Goal: Transaction & Acquisition: Purchase product/service

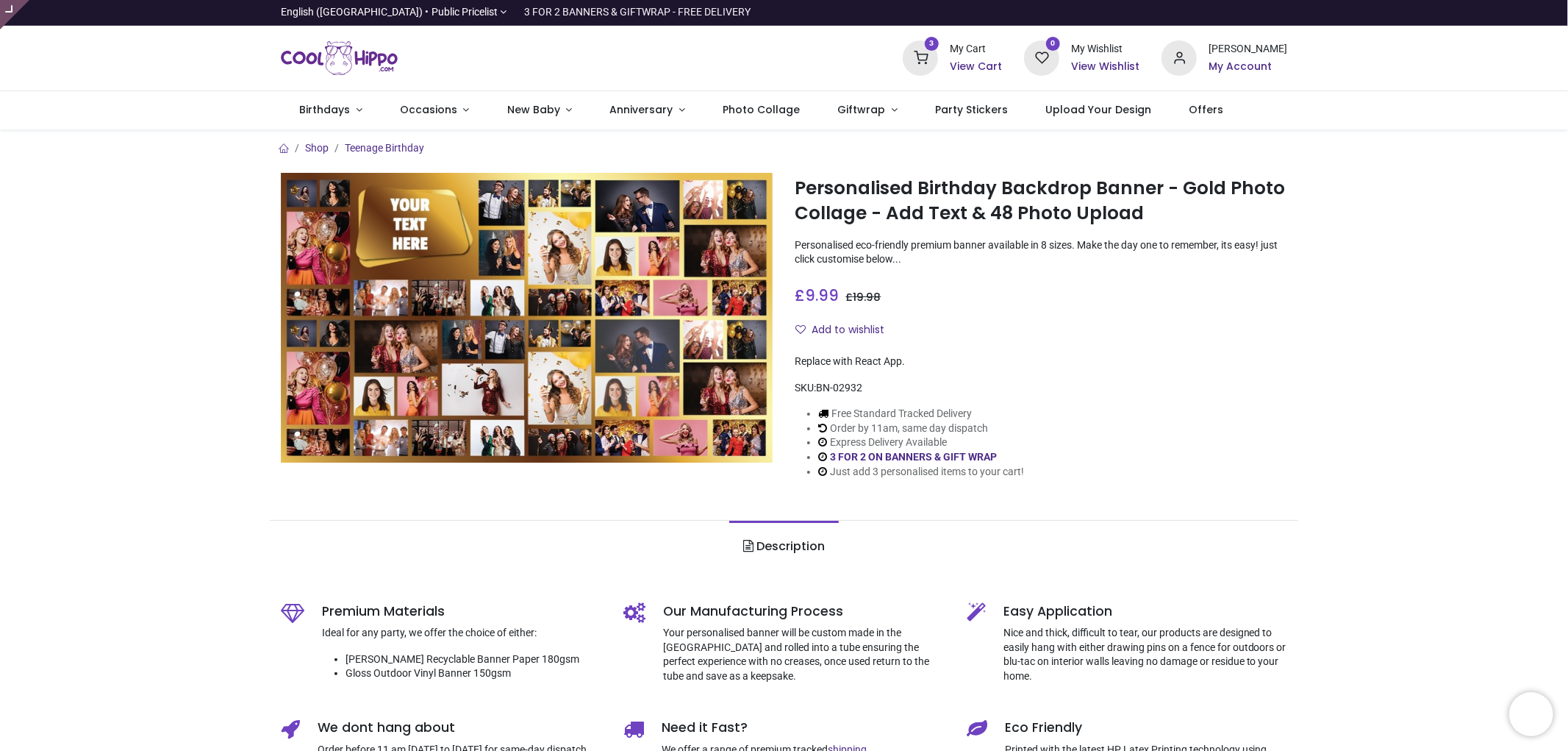
type input "**********"
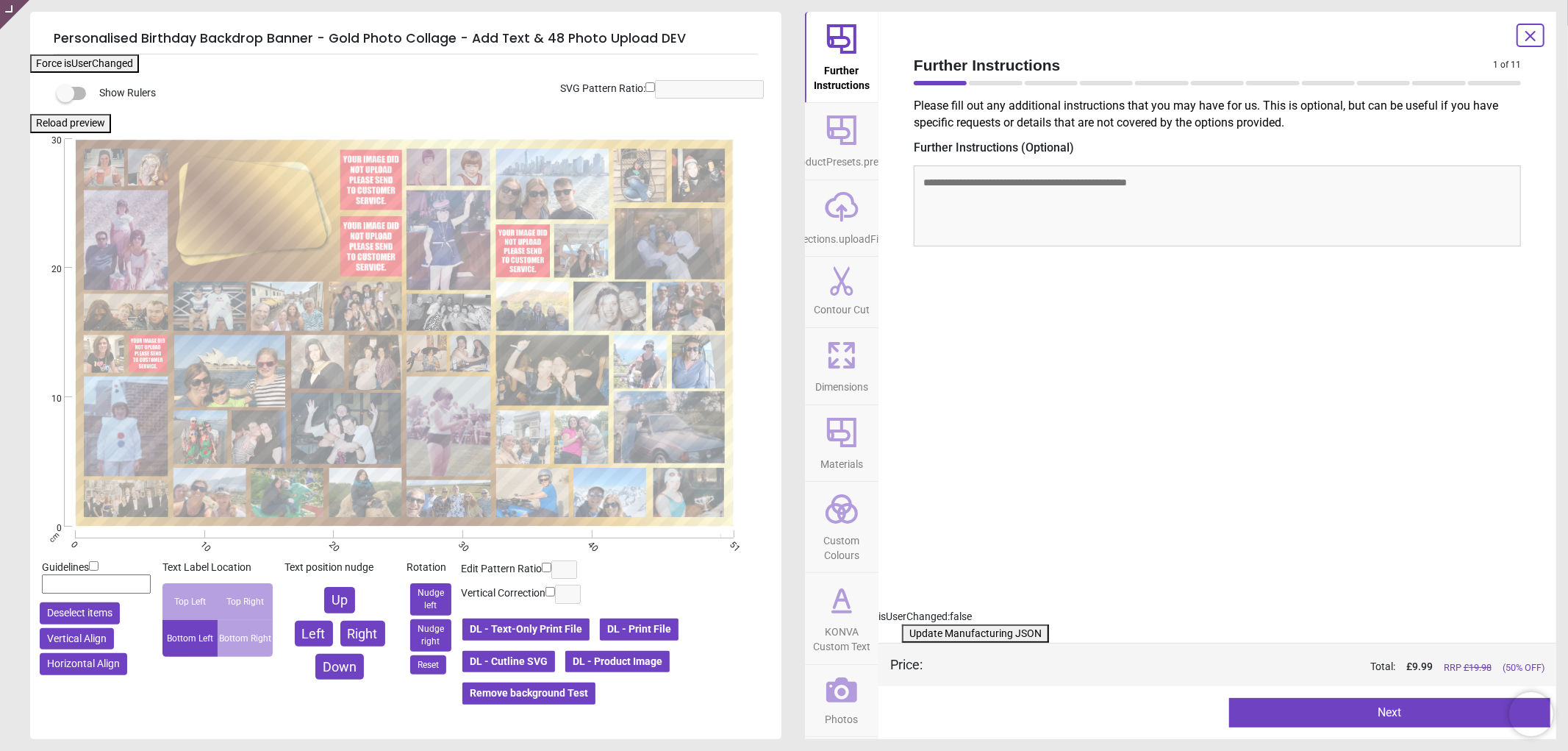
click at [840, 708] on span "Photos" at bounding box center [842, 716] width 33 height 22
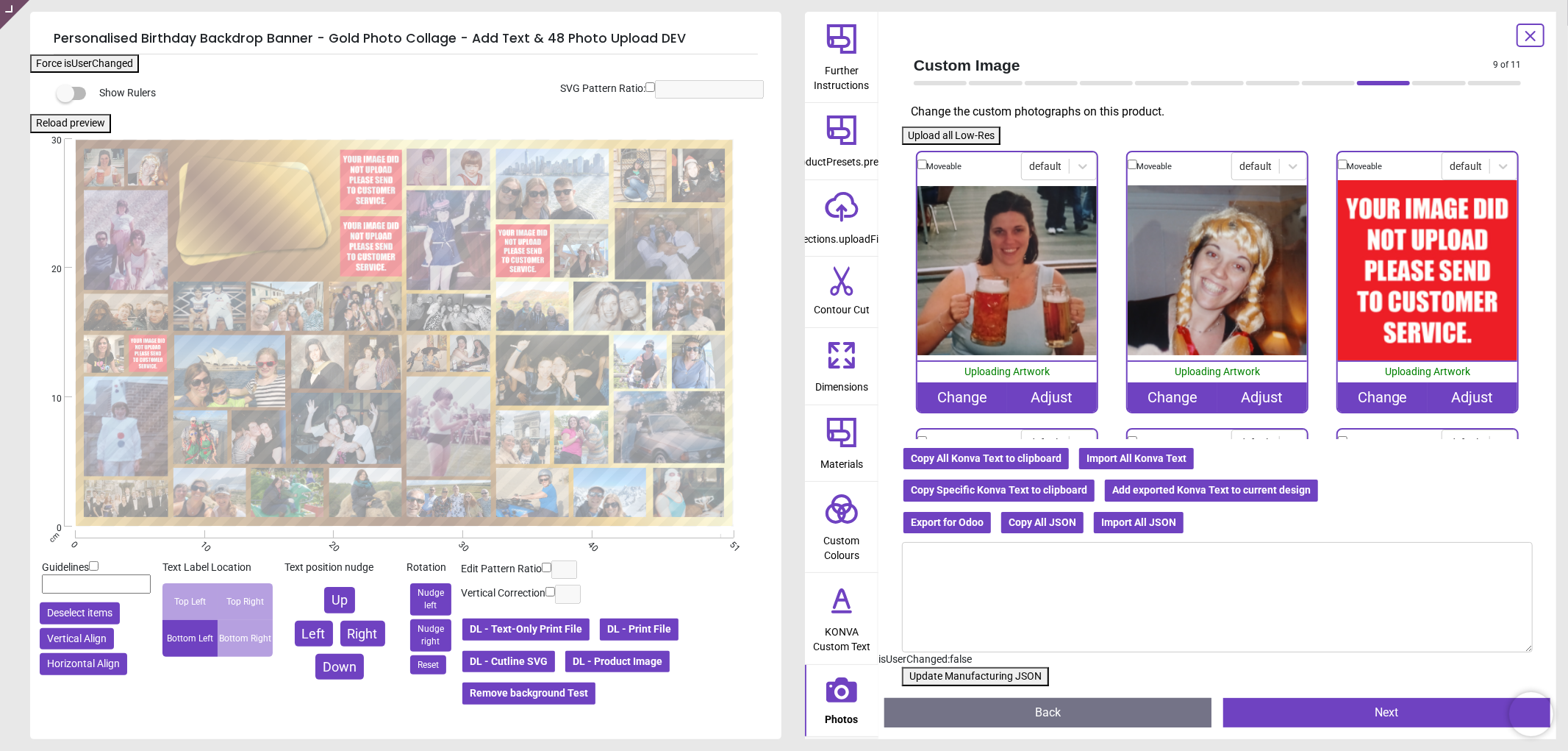
click at [1363, 386] on div "Change" at bounding box center [1383, 397] width 90 height 29
click at [1376, 392] on div "Change" at bounding box center [1383, 397] width 90 height 29
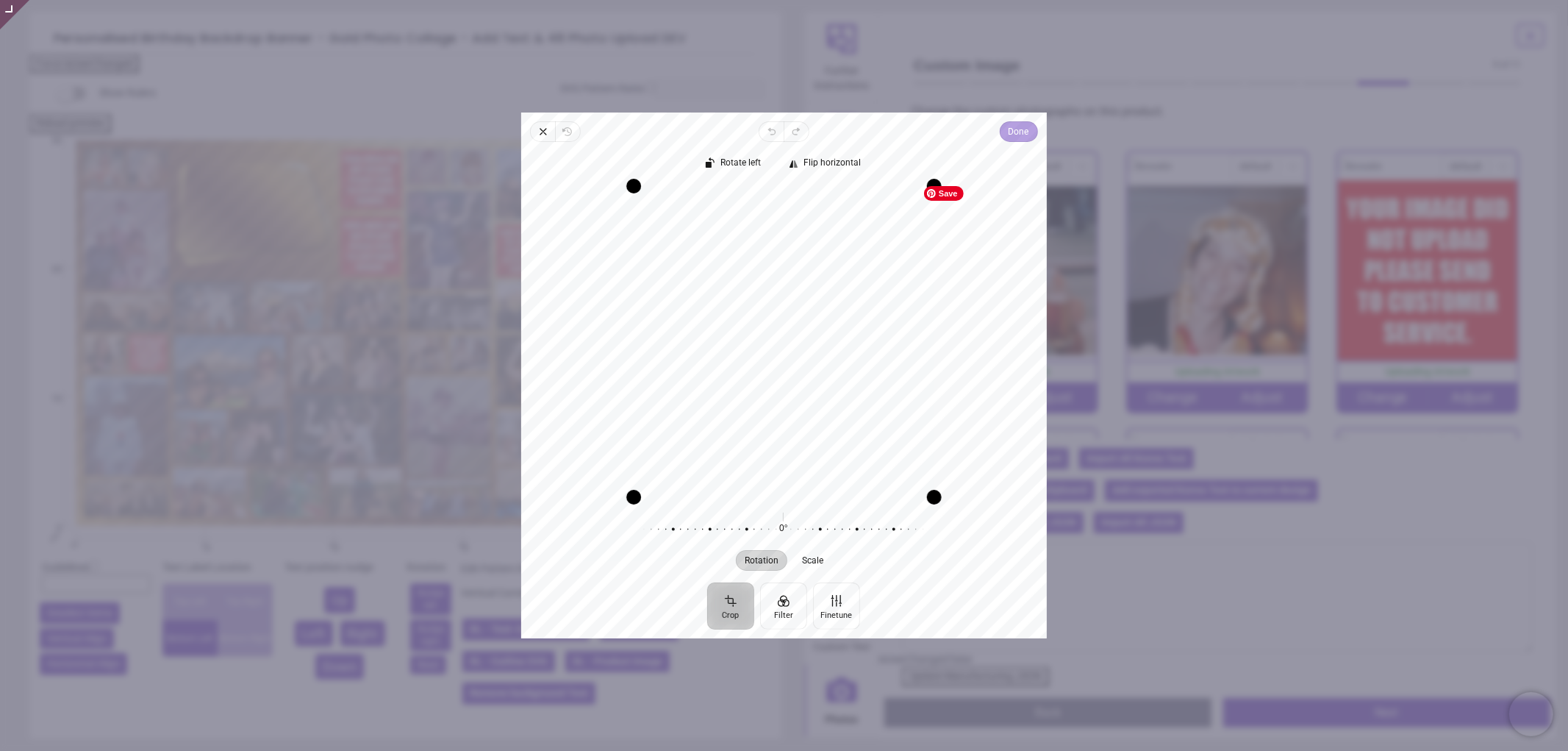
click at [1026, 135] on span "Done" at bounding box center [1019, 132] width 20 height 18
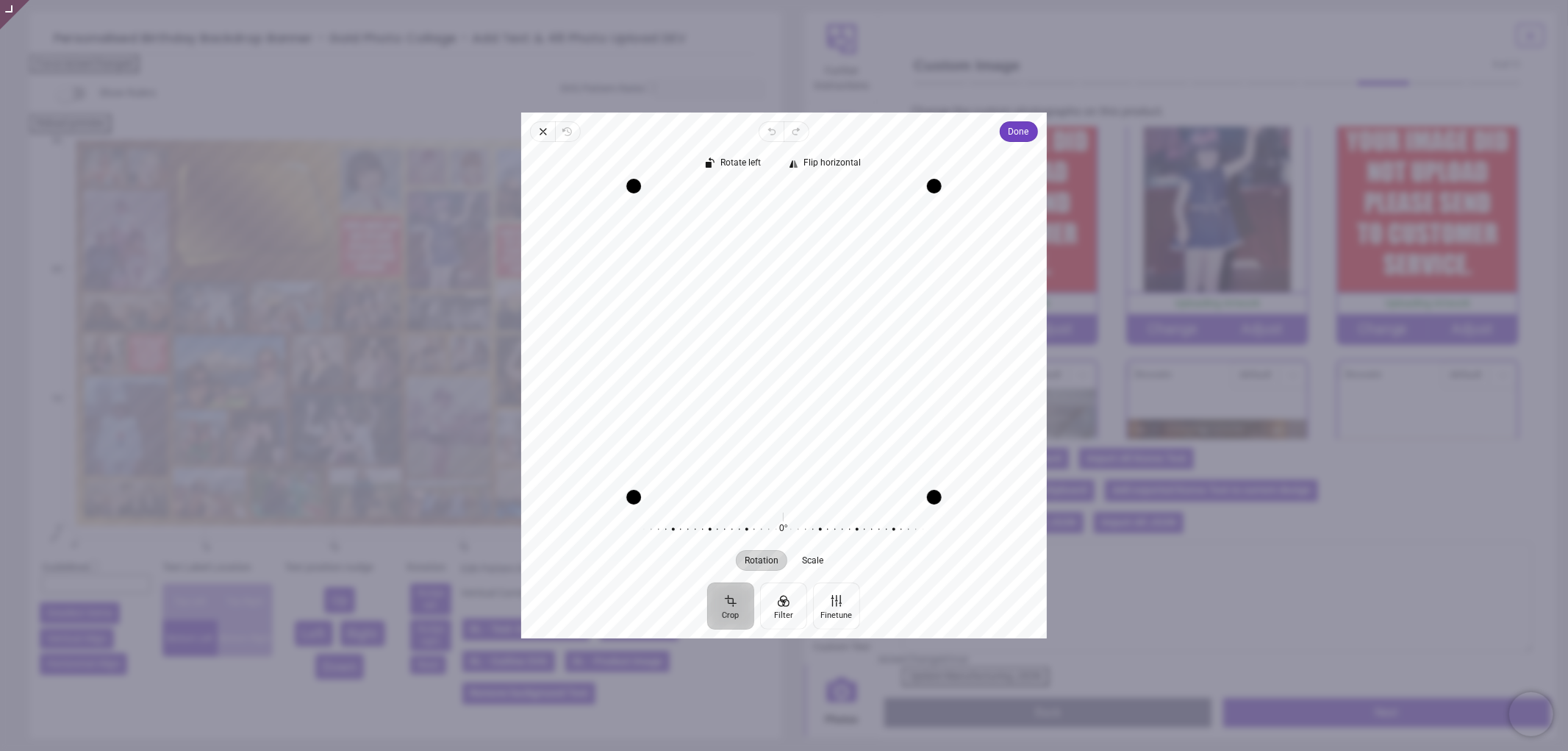
drag, startPoint x: 848, startPoint y: 310, endPoint x: 804, endPoint y: 310, distance: 44.0
click at [804, 310] on div "Recenter" at bounding box center [784, 342] width 502 height 311
click at [1018, 126] on span "Done" at bounding box center [1019, 132] width 20 height 18
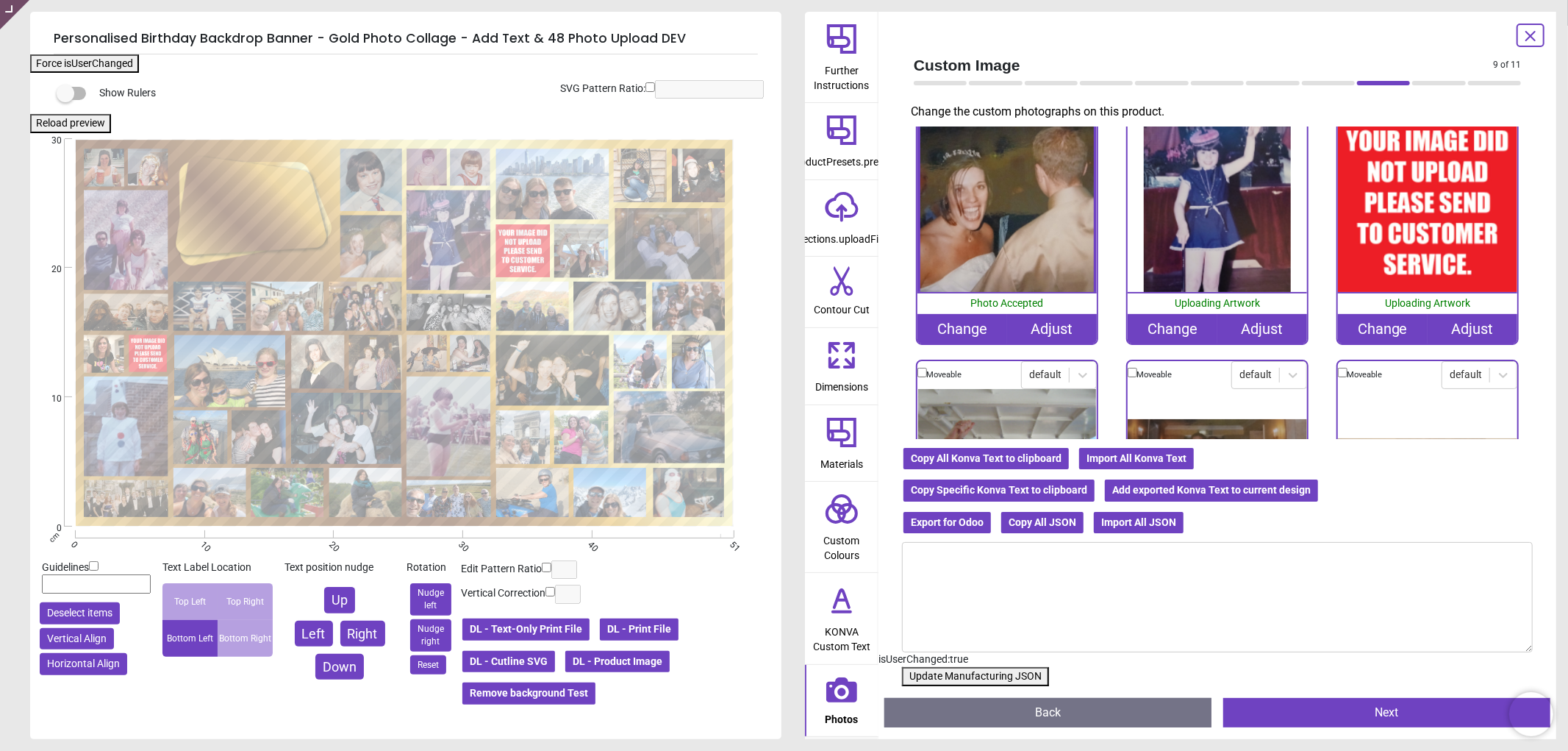
click at [1371, 319] on div "Change" at bounding box center [1383, 328] width 90 height 29
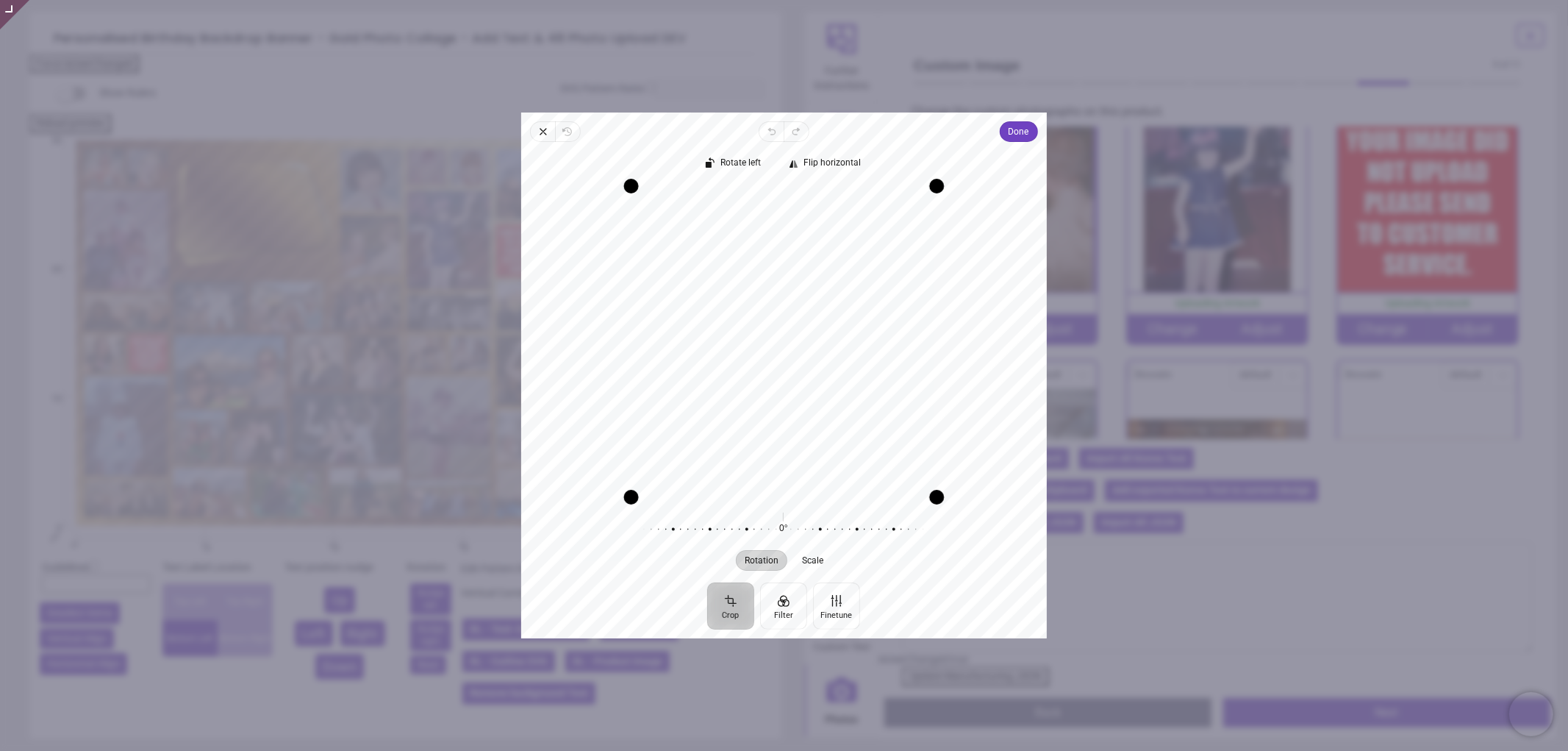
drag, startPoint x: 884, startPoint y: 294, endPoint x: 840, endPoint y: 297, distance: 44.1
click at [840, 297] on div "Recenter" at bounding box center [784, 342] width 502 height 311
drag, startPoint x: 805, startPoint y: 305, endPoint x: 825, endPoint y: 309, distance: 20.4
click at [825, 309] on div "Recenter" at bounding box center [784, 342] width 502 height 311
click at [1015, 133] on span "Done" at bounding box center [1019, 132] width 20 height 18
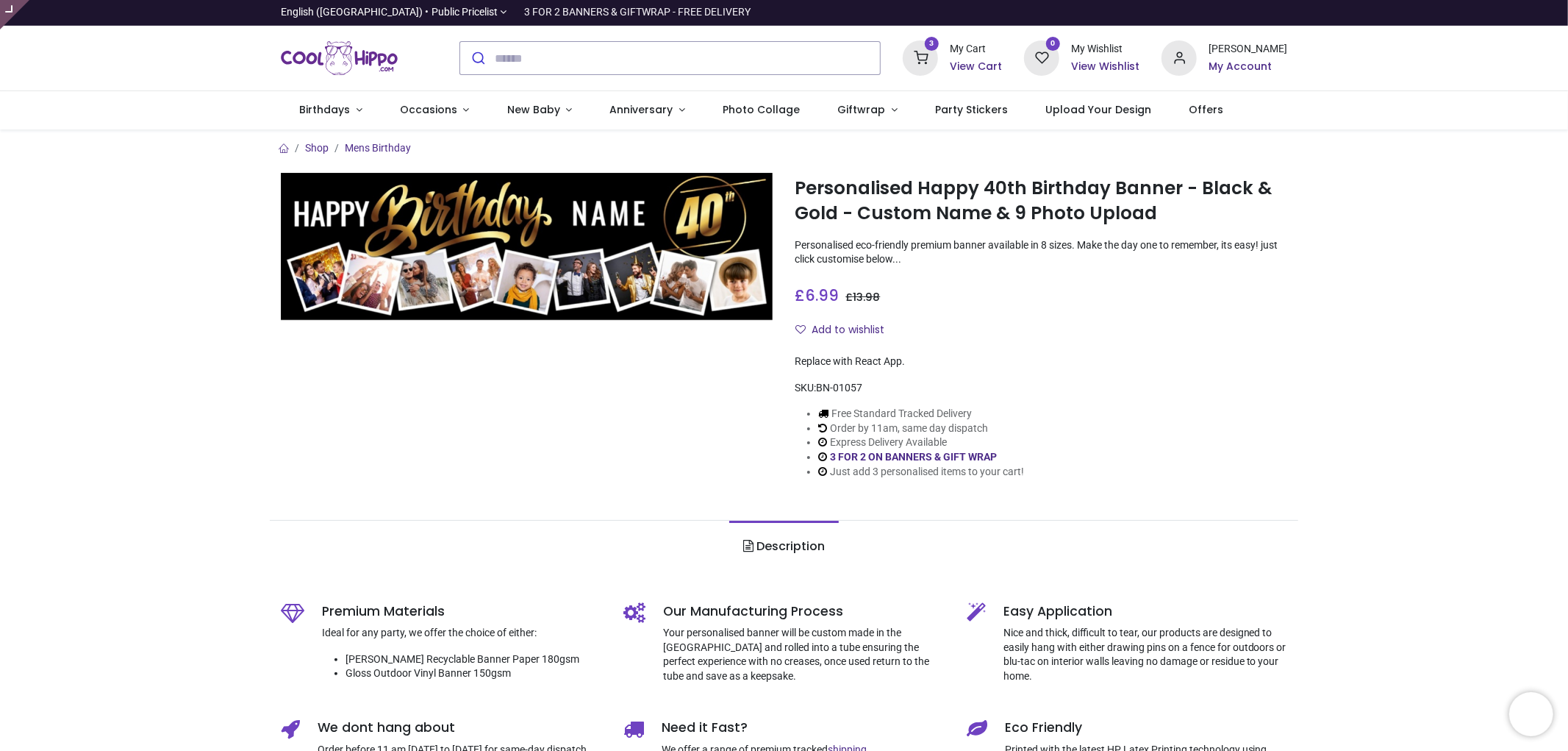
type input "**********"
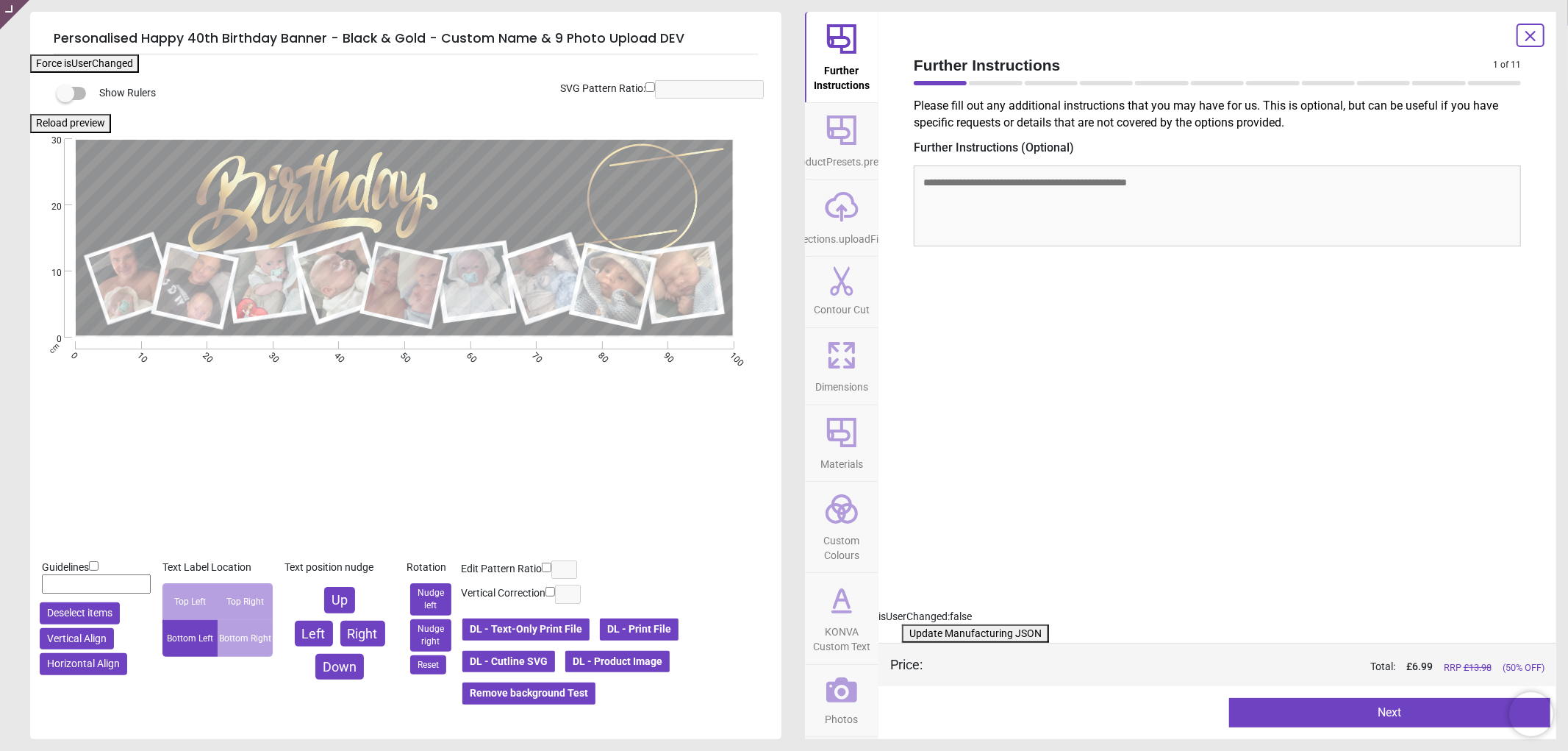
click at [835, 606] on icon at bounding box center [842, 599] width 15 height 18
